Goal: Transaction & Acquisition: Purchase product/service

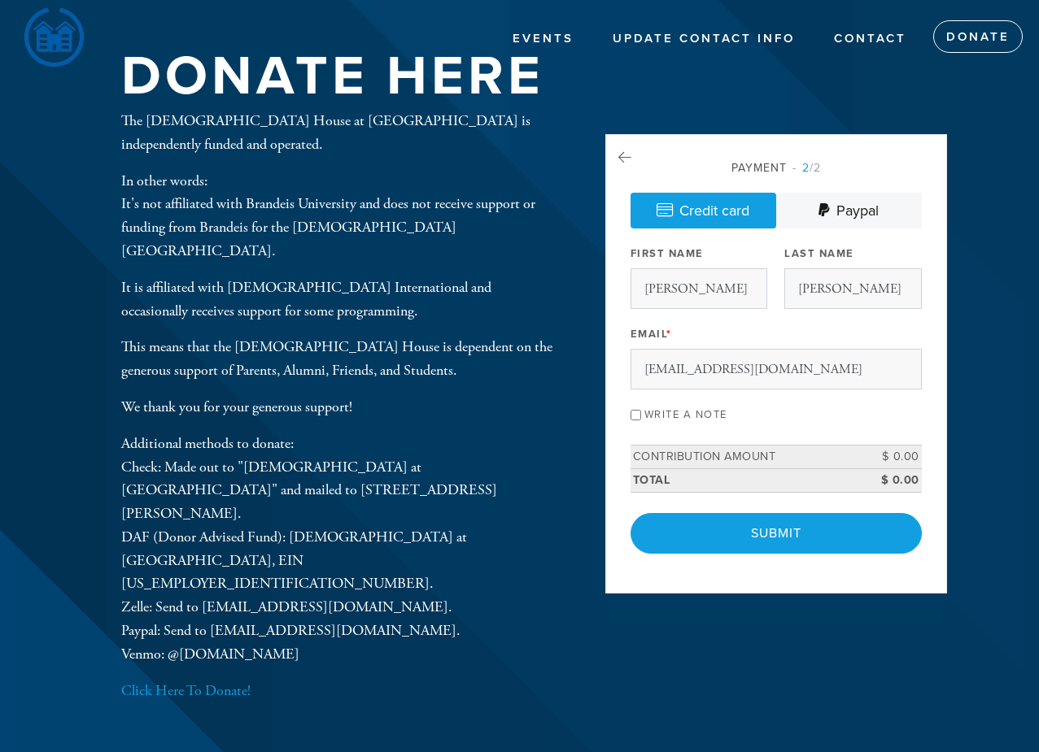
click at [327, 305] on p "It is affiliated with [DEMOGRAPHIC_DATA] International and occasionally receive…" at bounding box center [336, 300] width 431 height 47
click at [731, 457] on td "Contribution Amount" at bounding box center [739, 458] width 218 height 24
click at [623, 160] on icon at bounding box center [624, 157] width 13 height 15
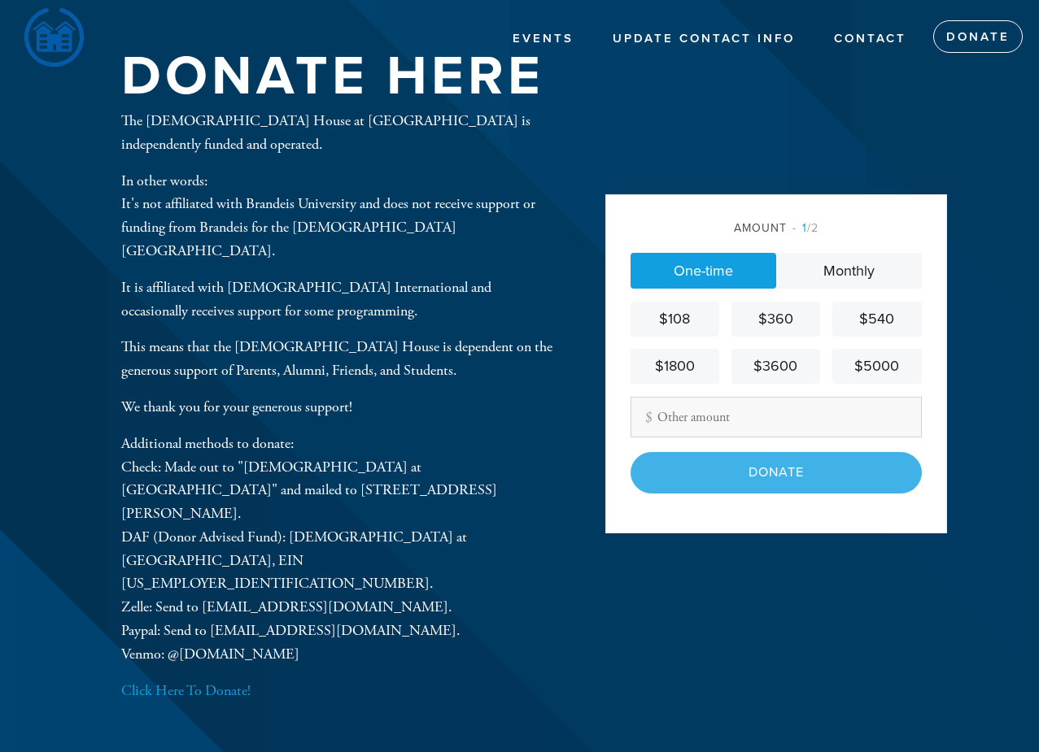
click at [771, 330] on div "$360" at bounding box center [776, 319] width 76 height 22
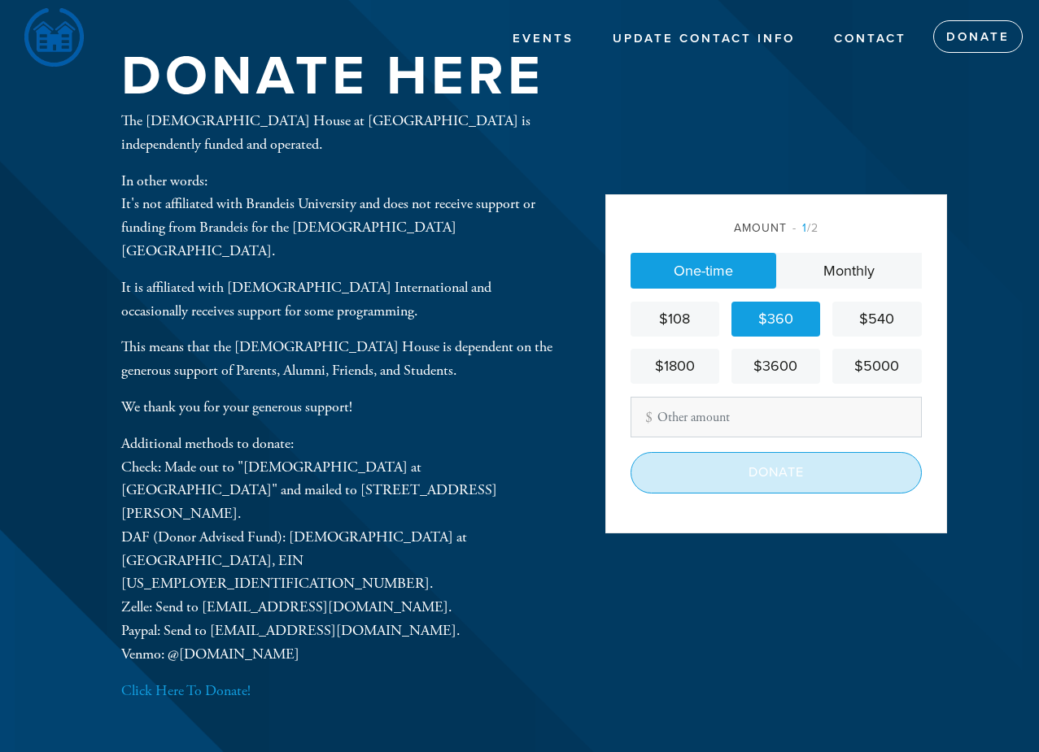
click at [776, 472] on input "Donate" at bounding box center [775, 472] width 291 height 41
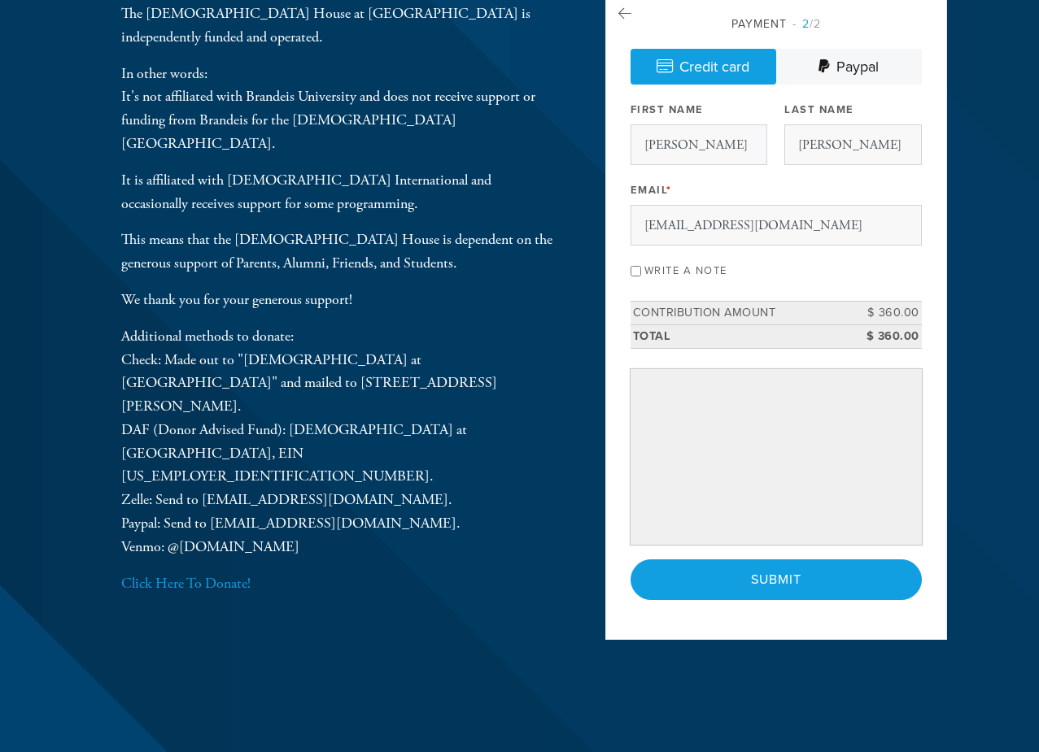
scroll to position [108, 0]
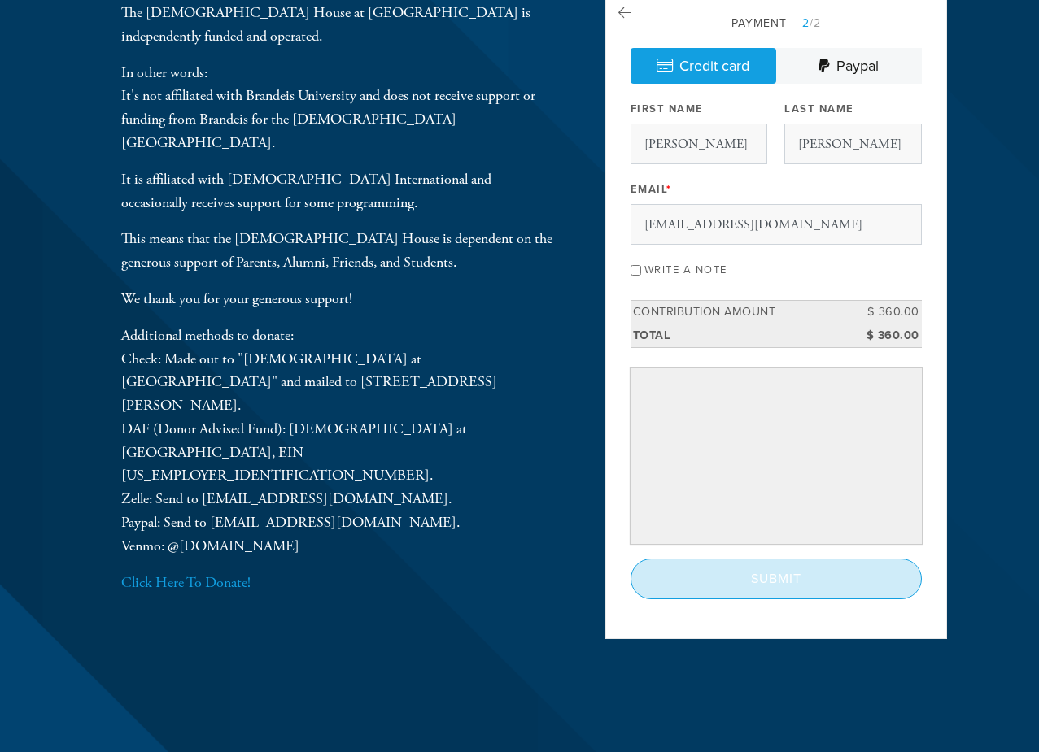
click at [771, 587] on input "Submit" at bounding box center [775, 579] width 291 height 41
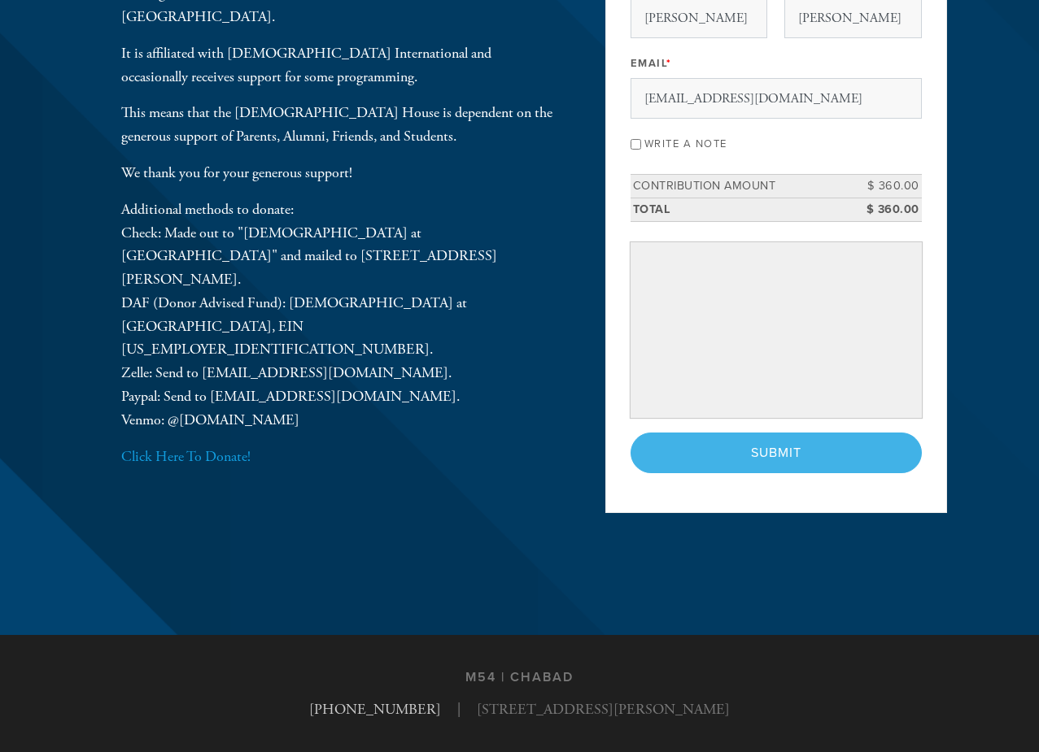
scroll to position [280, 0]
